Goal: Find specific page/section

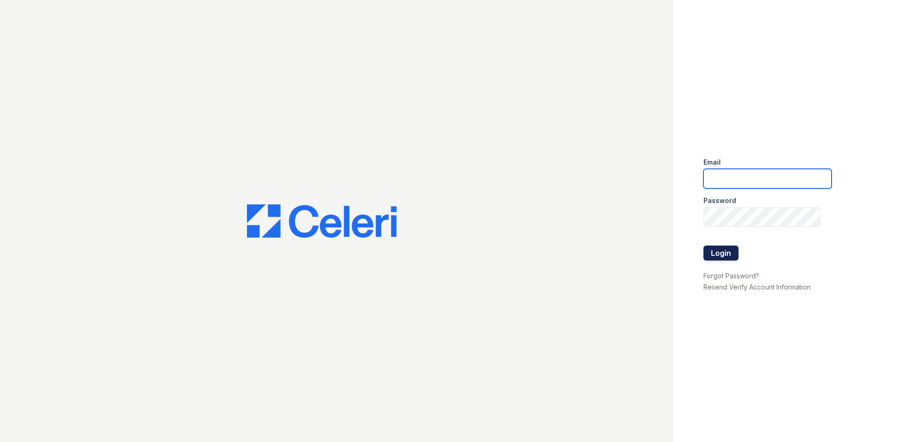
type input "sierrawalk.pm@cafmanagement.com"
click at [728, 255] on button "Login" at bounding box center [721, 253] width 35 height 15
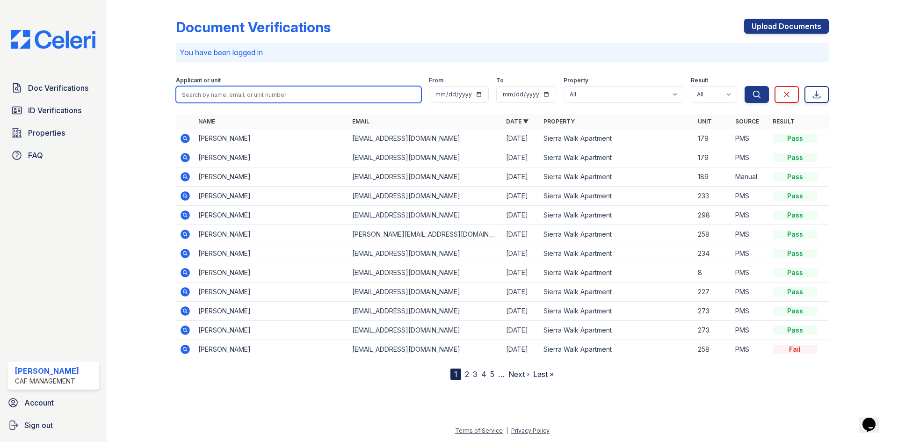
click at [237, 93] on input "search" at bounding box center [299, 94] width 246 height 17
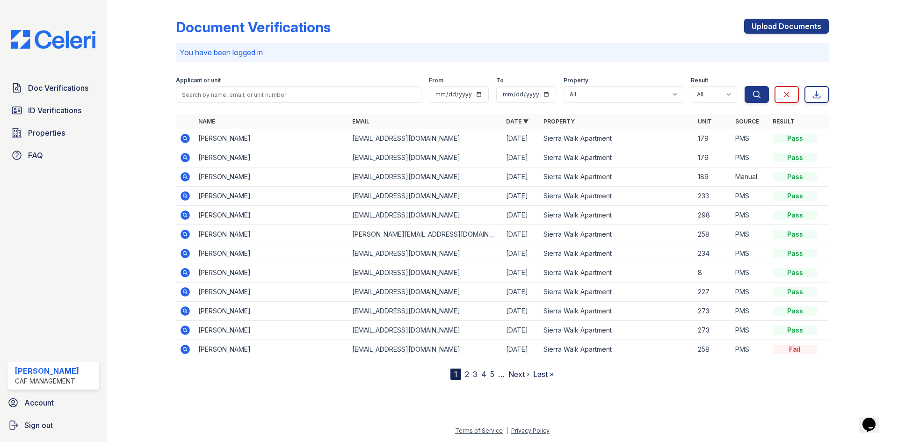
click at [331, 72] on form "Applicant or unit From To Property All Sierra Walk Apartment Result All Pass Ca…" at bounding box center [502, 87] width 653 height 37
click at [469, 373] on link "2" at bounding box center [467, 374] width 4 height 9
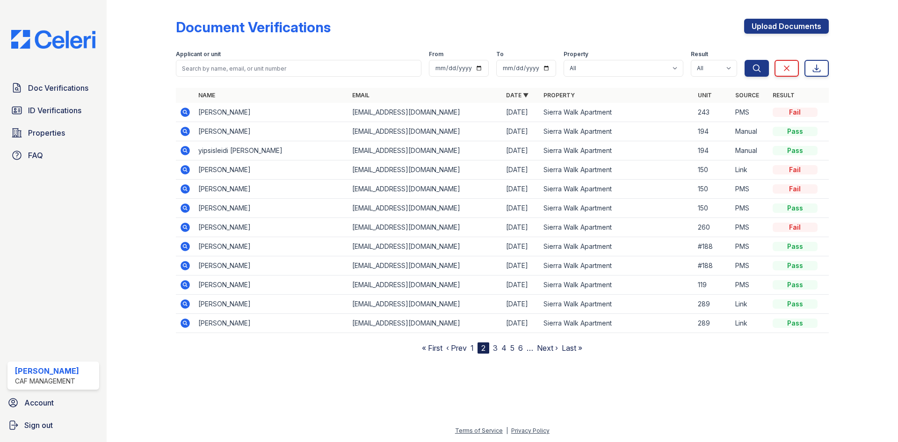
click at [473, 349] on link "1" at bounding box center [472, 347] width 3 height 9
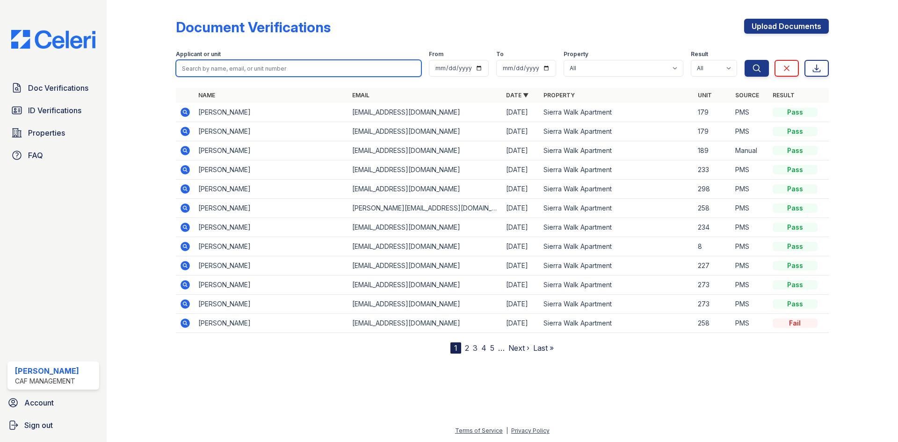
click at [268, 70] on input "search" at bounding box center [299, 68] width 246 height 17
